Goal: Go to known website

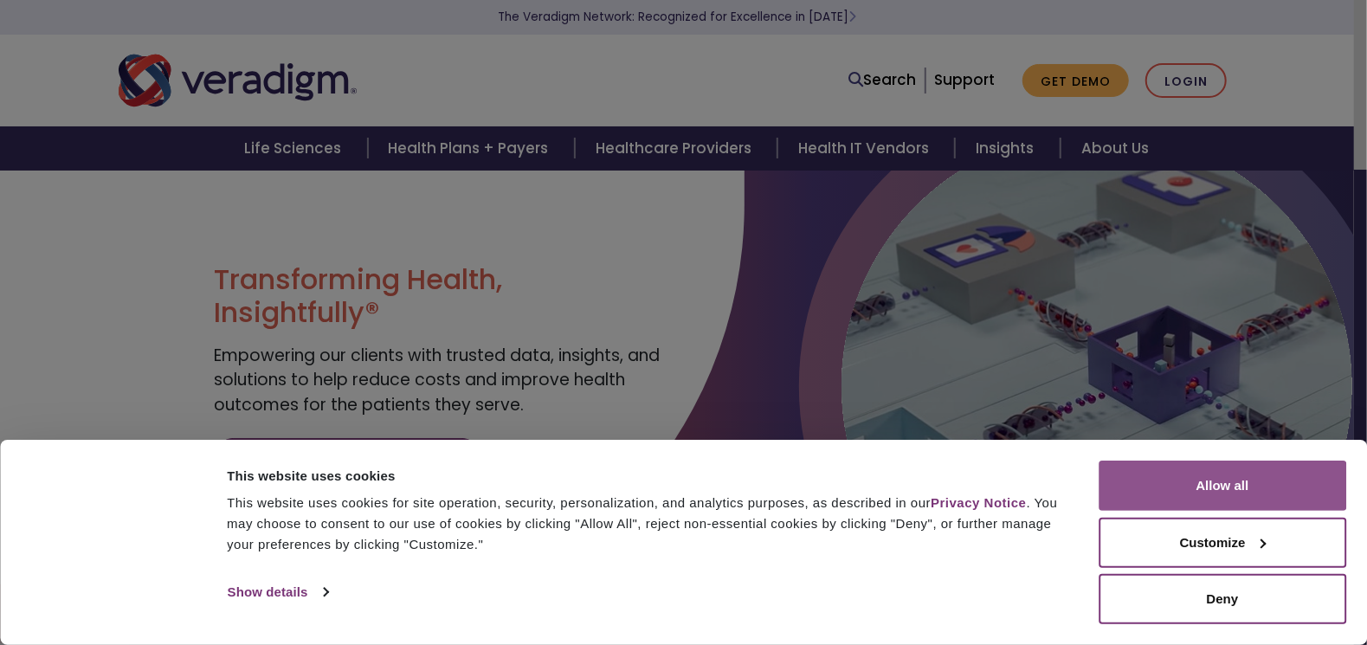
click at [1148, 498] on button "Allow all" at bounding box center [1222, 485] width 248 height 50
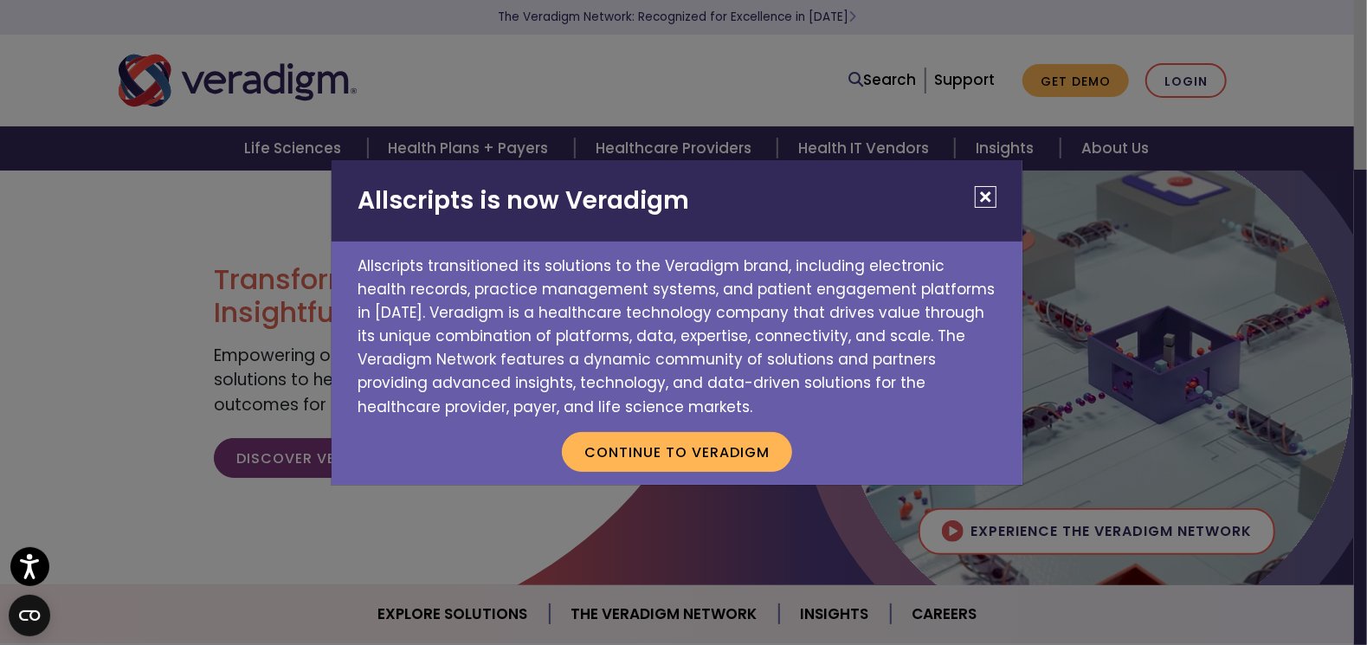
click at [781, 402] on p "Allscripts transitioned its solutions to the Veradigm brand, including electron…" at bounding box center [676, 329] width 691 height 177
click at [742, 458] on button "Continue to Veradigm" at bounding box center [677, 452] width 230 height 40
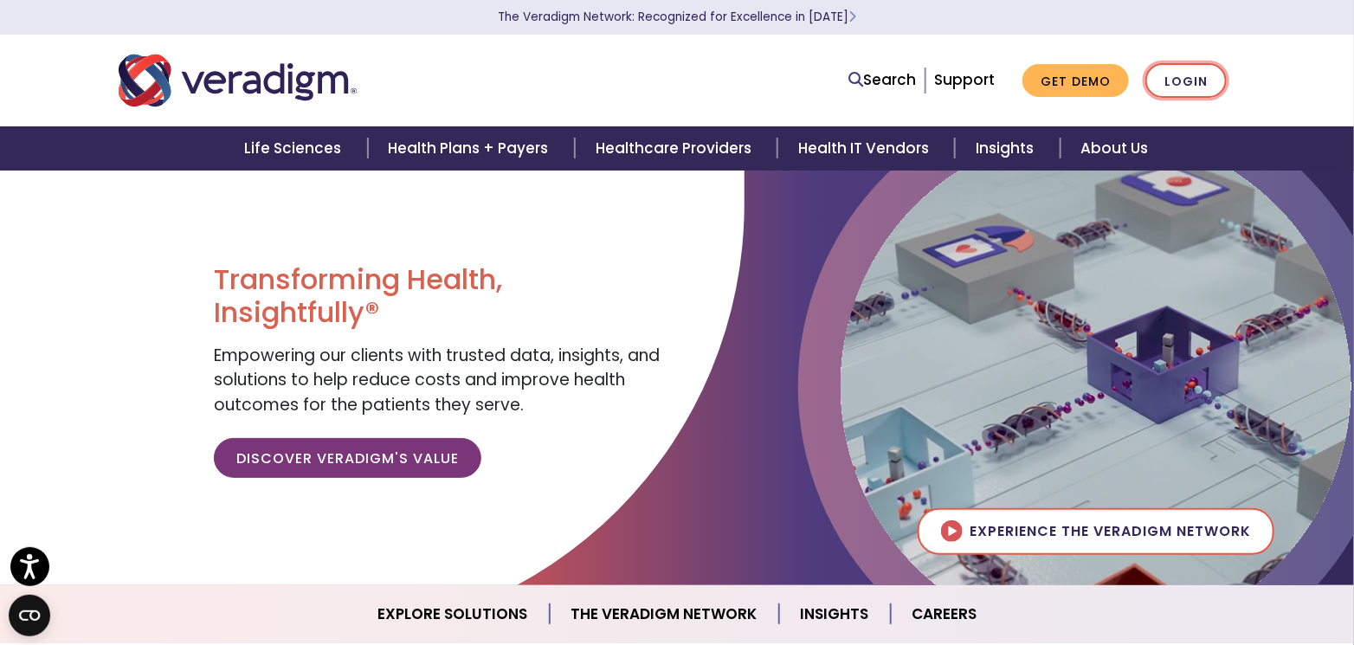
click at [1174, 82] on link "Login" at bounding box center [1185, 80] width 81 height 35
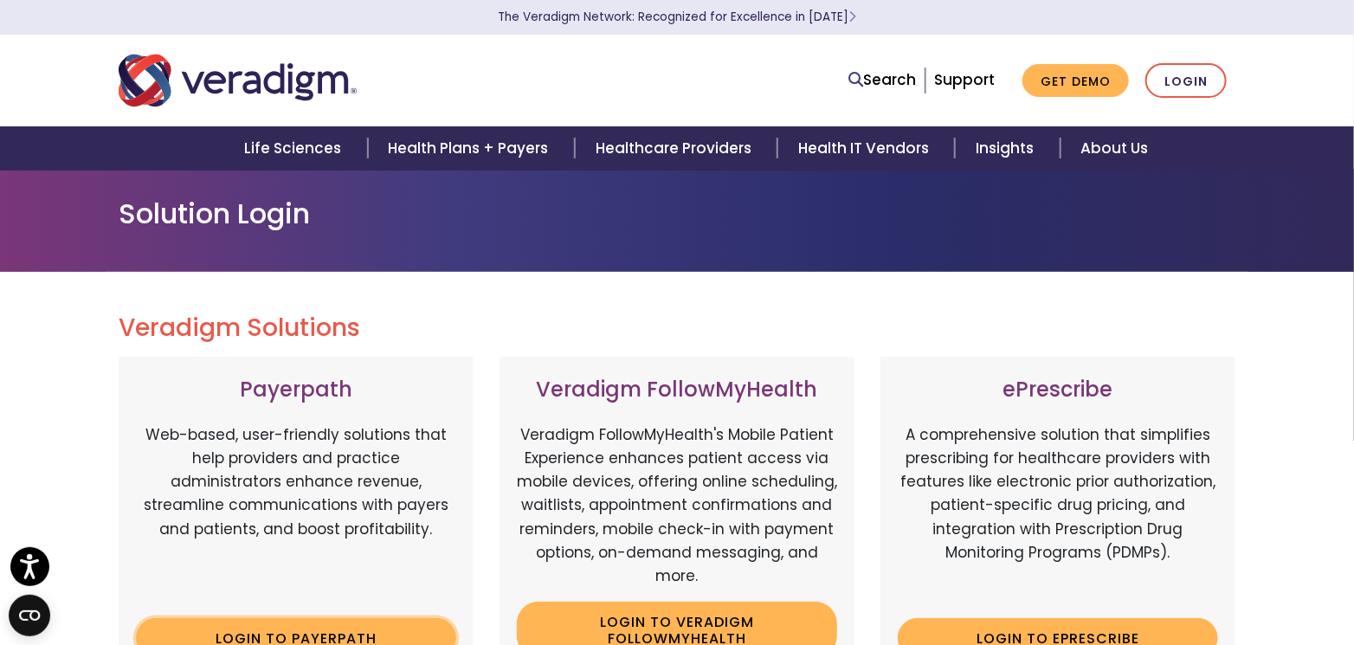
click at [388, 640] on link "Login to Payerpath" at bounding box center [296, 638] width 320 height 40
